Goal: Transaction & Acquisition: Purchase product/service

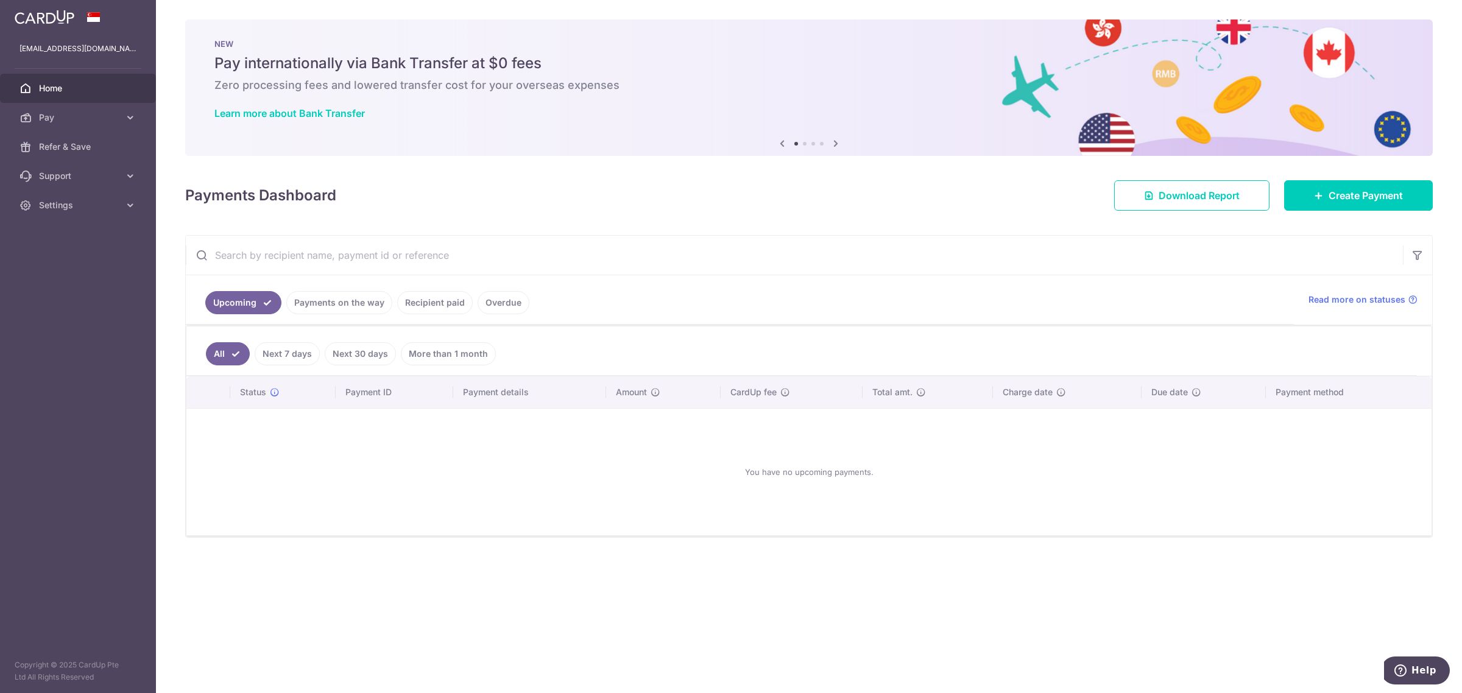
click at [416, 308] on link "Recipient paid" at bounding box center [435, 302] width 76 height 23
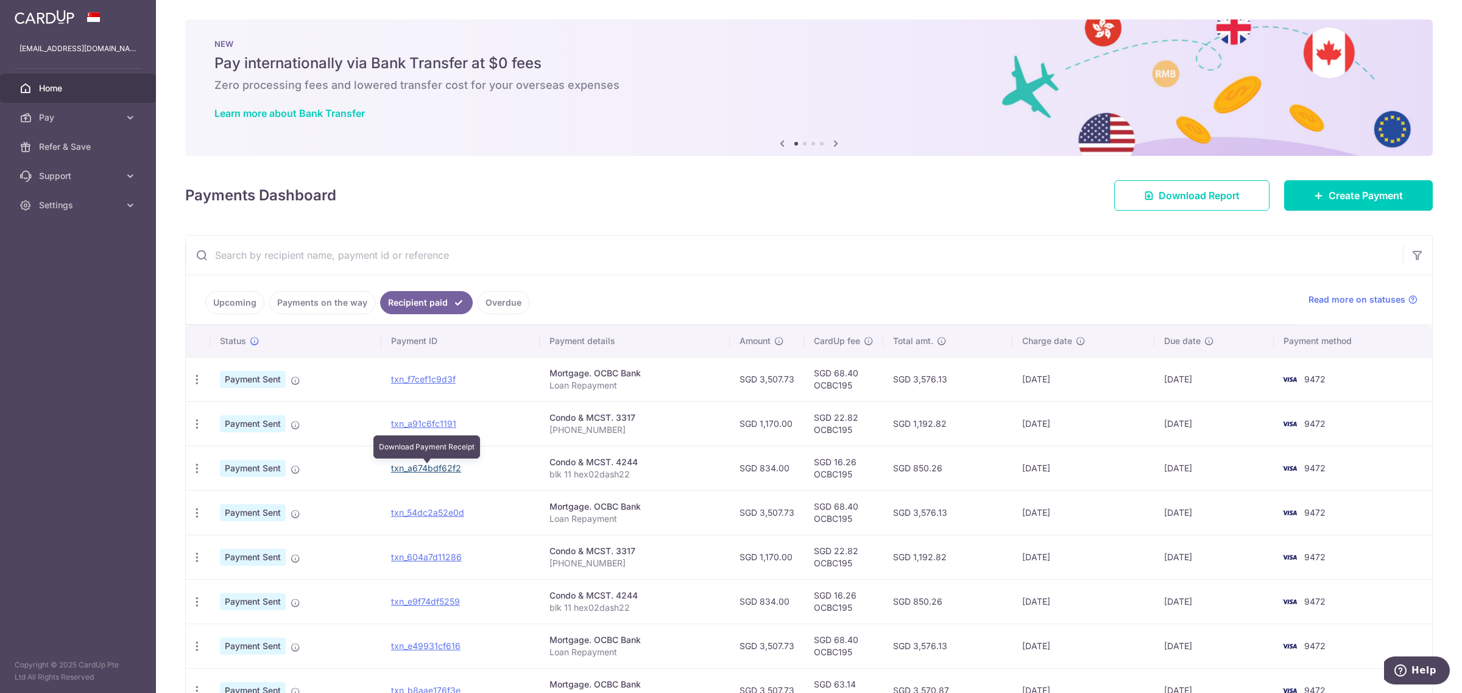
click at [436, 469] on link "txn_a674bdf62f2" at bounding box center [426, 468] width 70 height 10
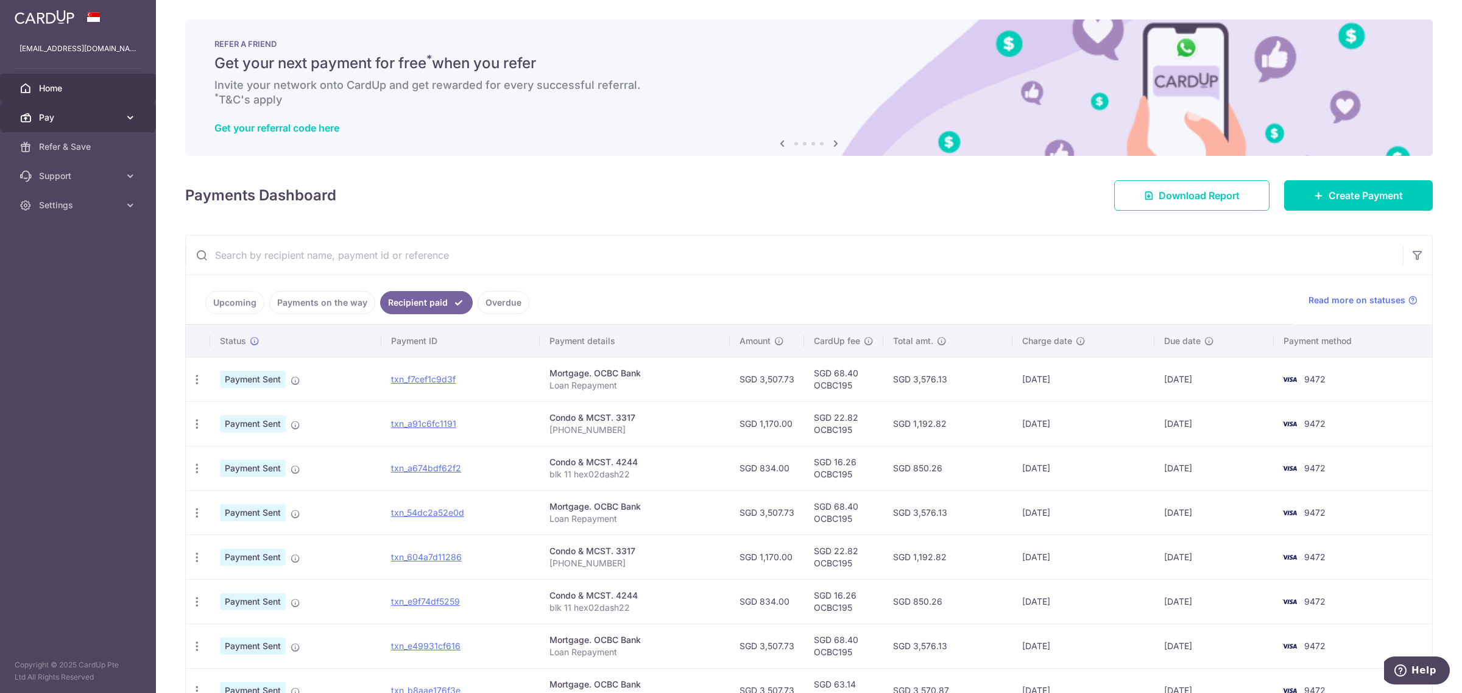
click at [55, 126] on link "Pay" at bounding box center [78, 117] width 156 height 29
click at [63, 178] on span "Recipients" at bounding box center [79, 176] width 80 height 12
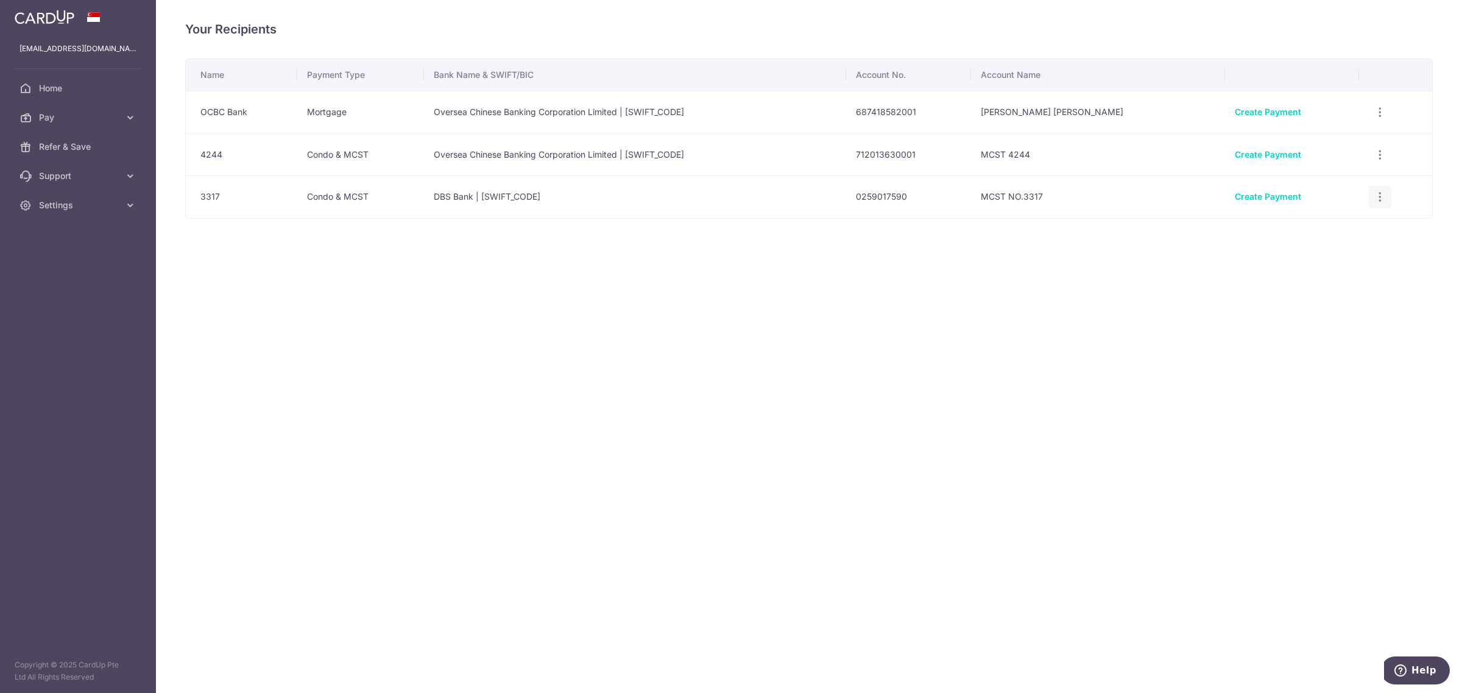
click at [1376, 201] on icon "button" at bounding box center [1380, 197] width 13 height 13
click at [1149, 202] on td "MCST NO.3317" at bounding box center [1097, 196] width 253 height 43
click at [48, 119] on span "Pay" at bounding box center [79, 117] width 80 height 12
click at [61, 147] on span "Payments" at bounding box center [79, 147] width 80 height 12
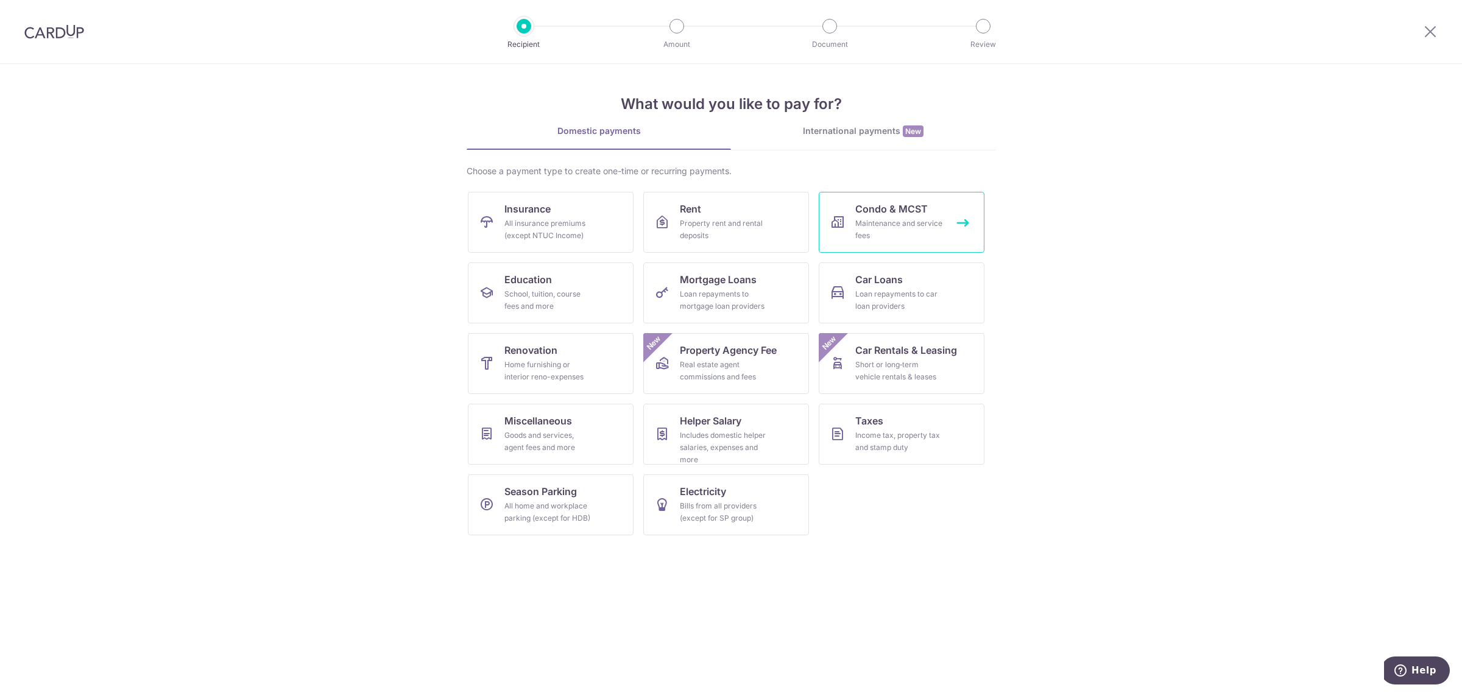
click at [907, 224] on div "Maintenance and service fees" at bounding box center [899, 229] width 88 height 24
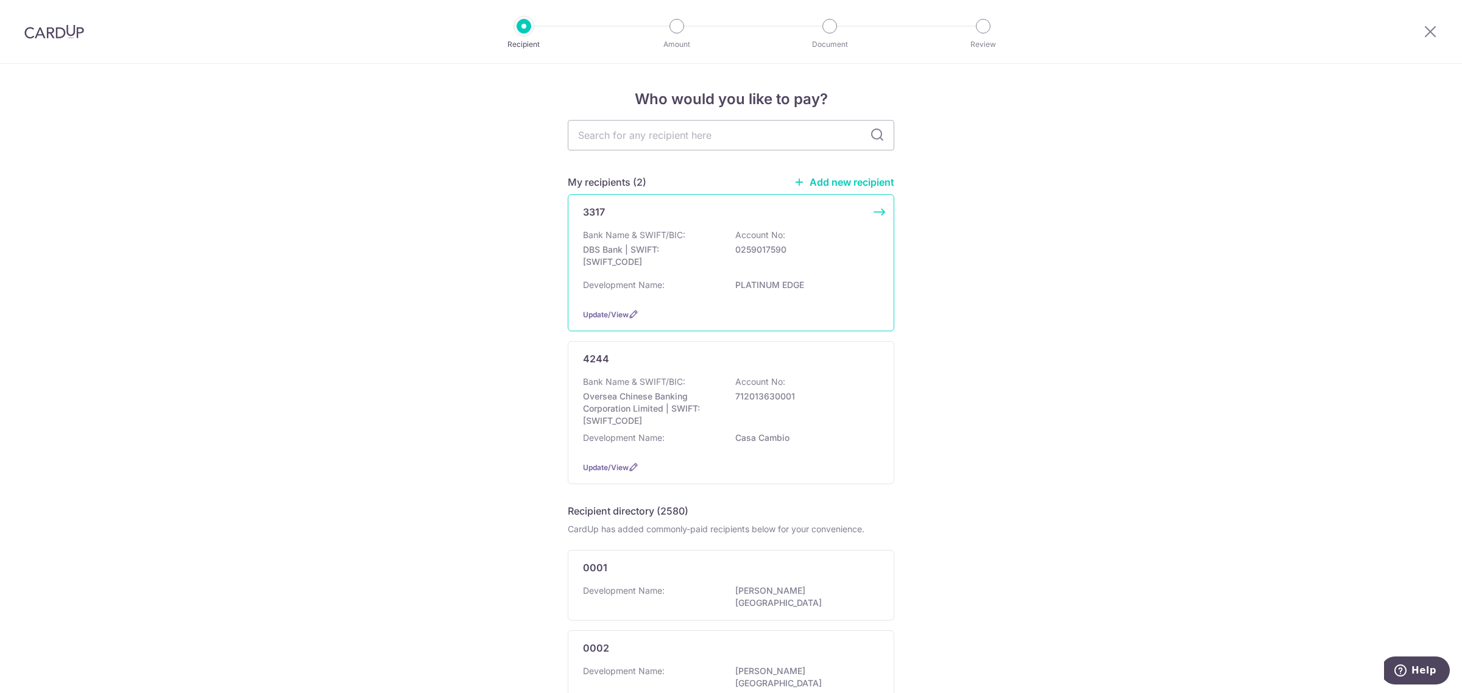
click at [799, 275] on div "Bank Name & SWIFT/BIC: DBS Bank | SWIFT: DBSSSGSGXXX Account No: 0259017590 Dev…" at bounding box center [731, 263] width 296 height 69
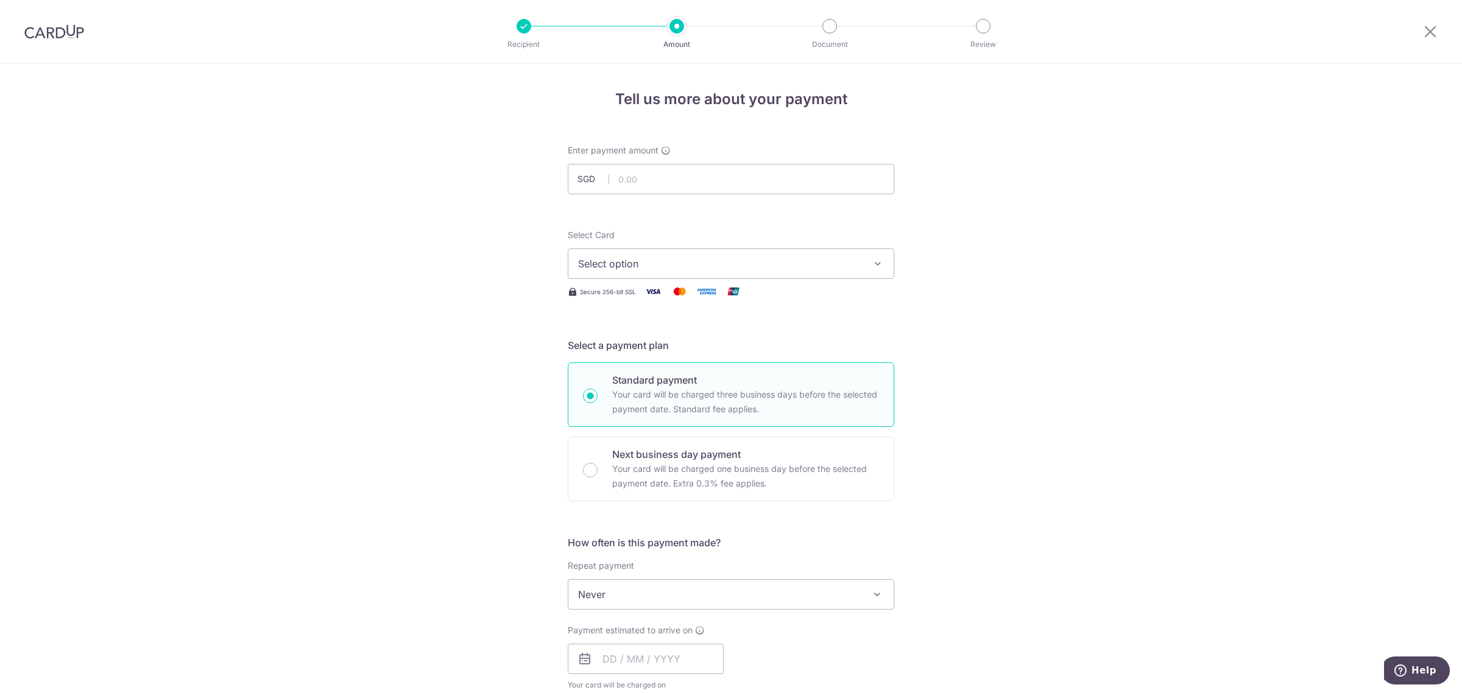
click at [644, 263] on span "Select option" at bounding box center [720, 263] width 284 height 15
click at [644, 346] on span "**** 9472" at bounding box center [630, 351] width 46 height 15
click at [637, 178] on input "text" at bounding box center [731, 179] width 327 height 30
type input "834.00"
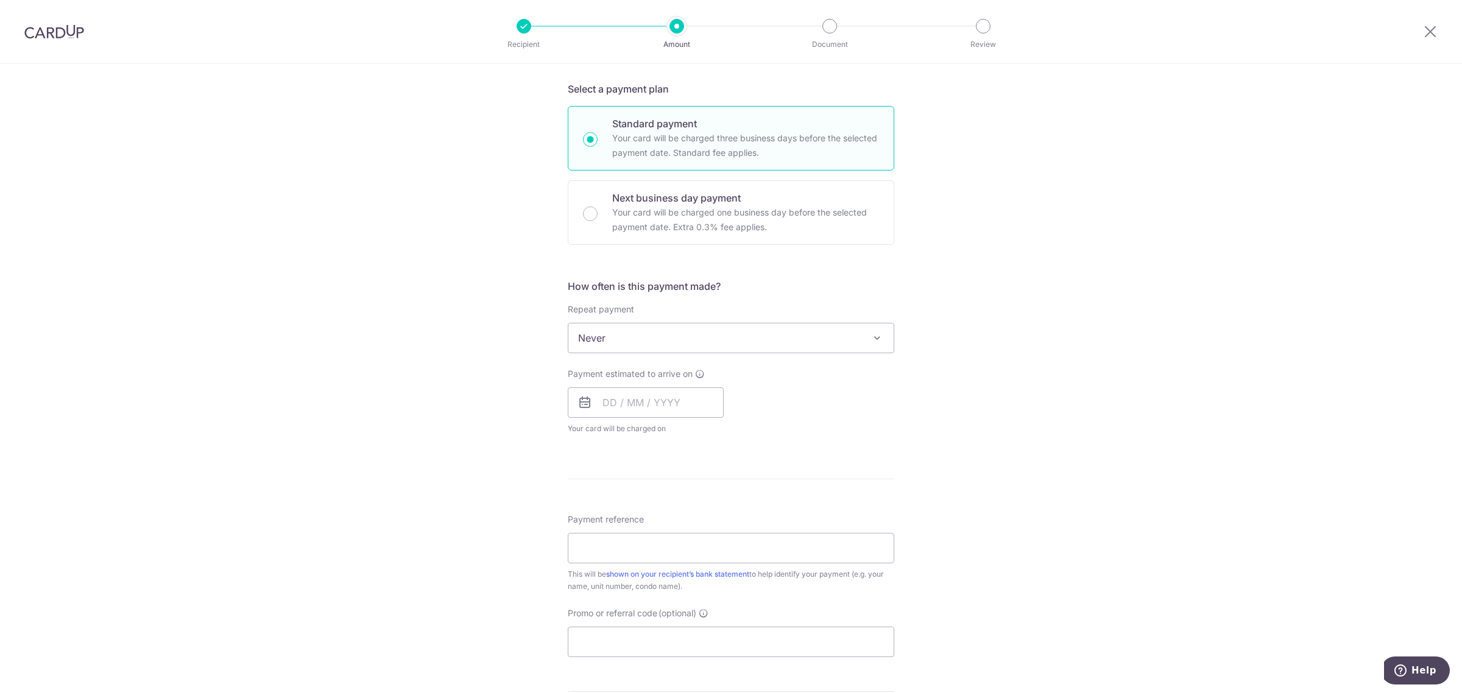
scroll to position [305, 0]
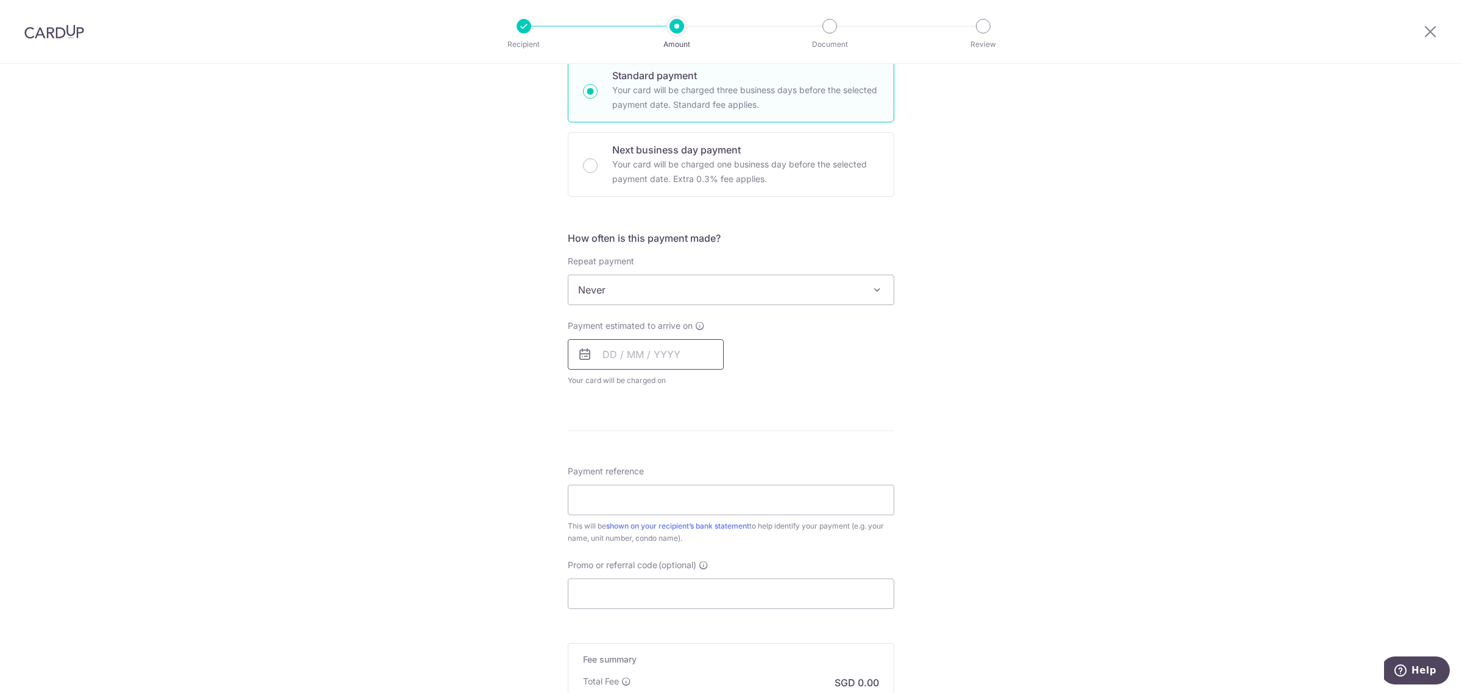
click at [653, 355] on input "text" at bounding box center [646, 354] width 156 height 30
click at [681, 467] on link "11" at bounding box center [689, 465] width 19 height 19
type input "[DATE]"
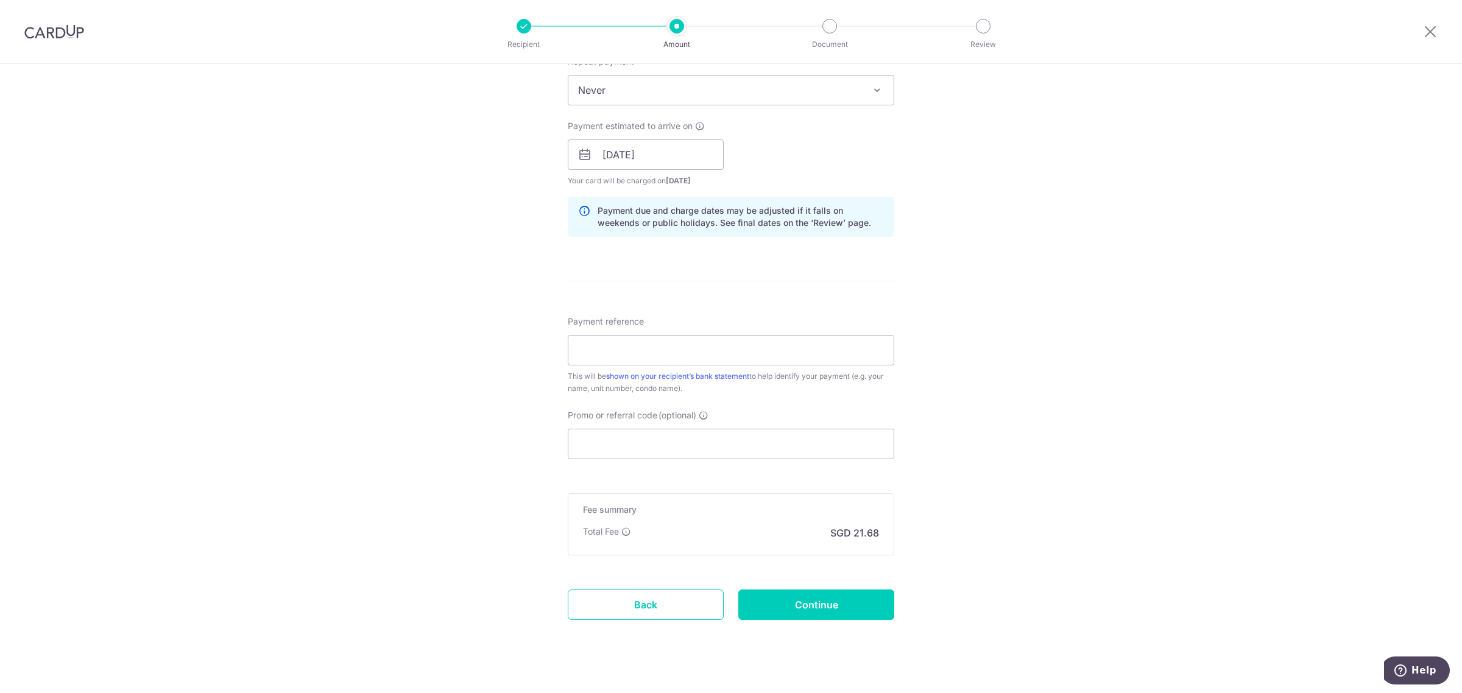
scroll to position [524, 0]
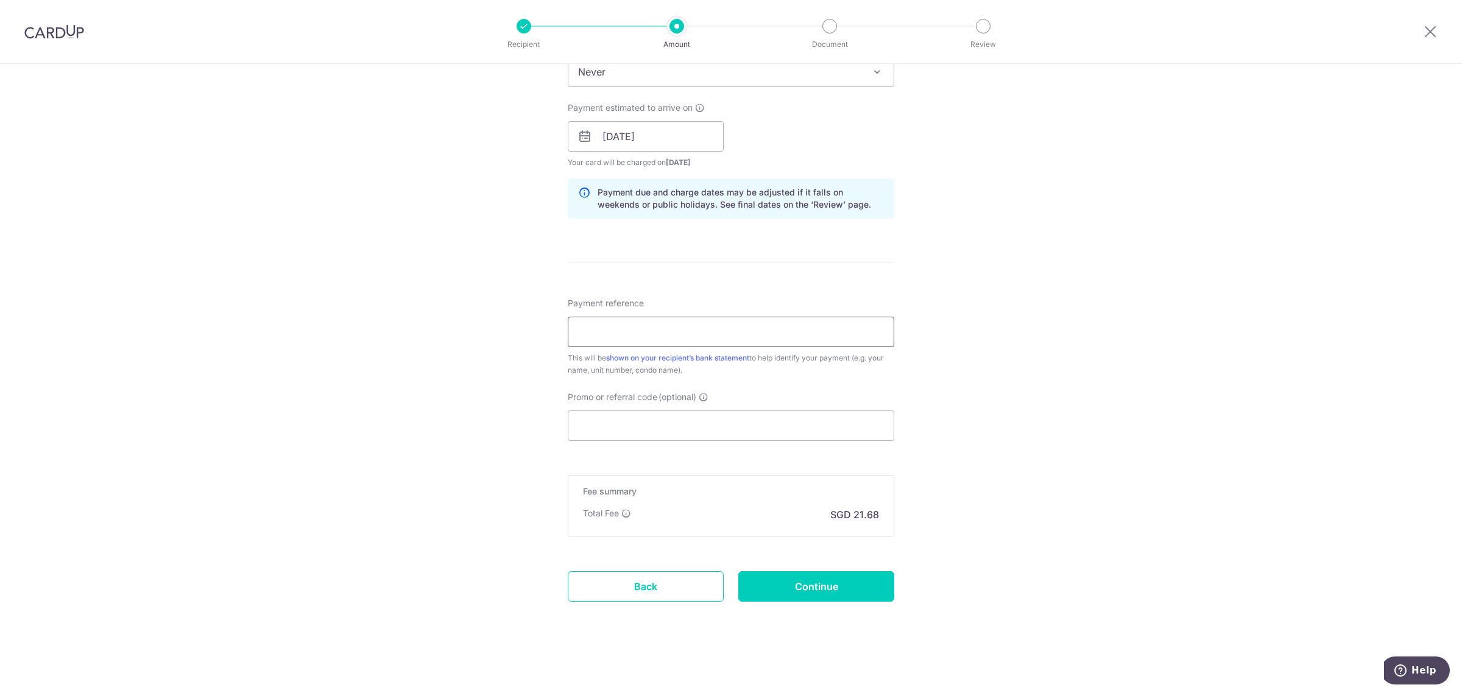
click at [693, 336] on input "Payment reference" at bounding box center [731, 332] width 327 height 30
type input "blk 11 hex02dash22"
click at [684, 419] on input "Promo or referral code (optional)" at bounding box center [731, 426] width 327 height 30
click at [850, 588] on input "Continue" at bounding box center [816, 586] width 156 height 30
type input "Create Schedule"
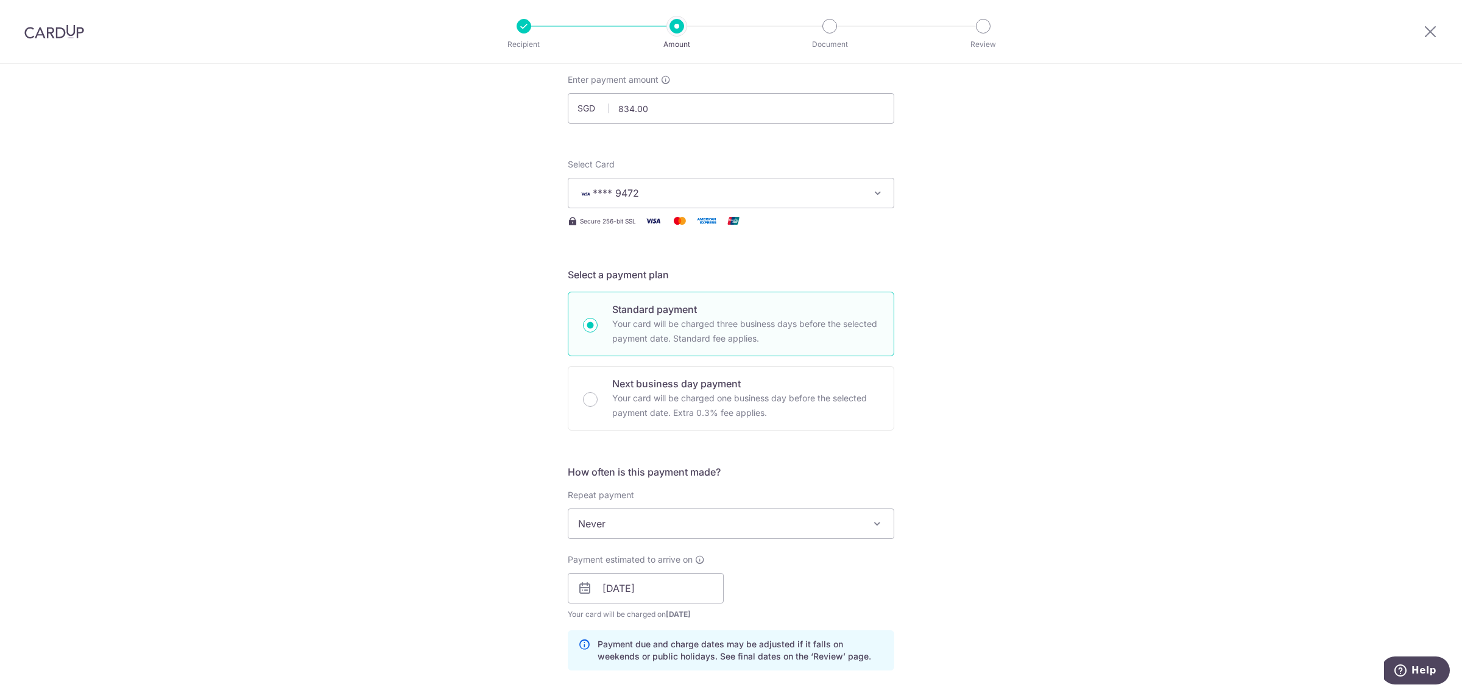
scroll to position [67, 0]
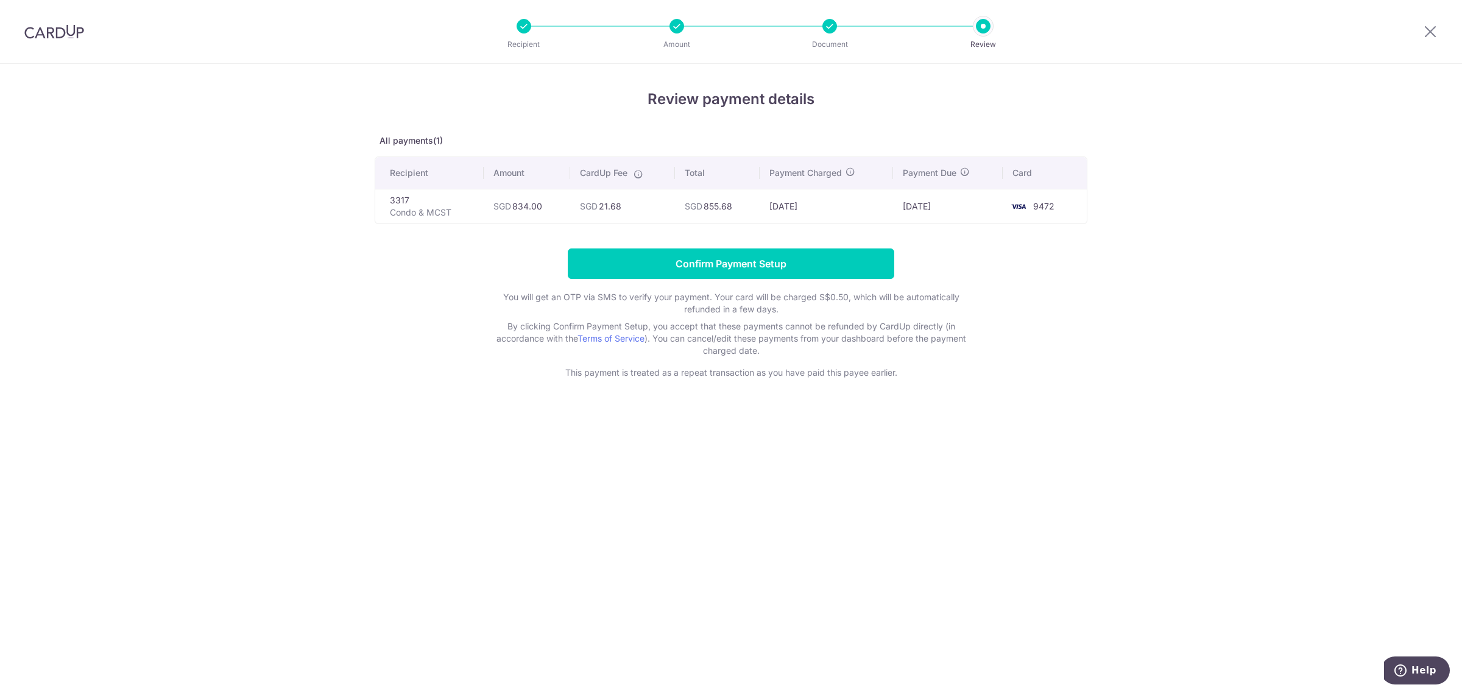
click at [835, 26] on div at bounding box center [829, 26] width 15 height 15
